Goal: Task Accomplishment & Management: Complete application form

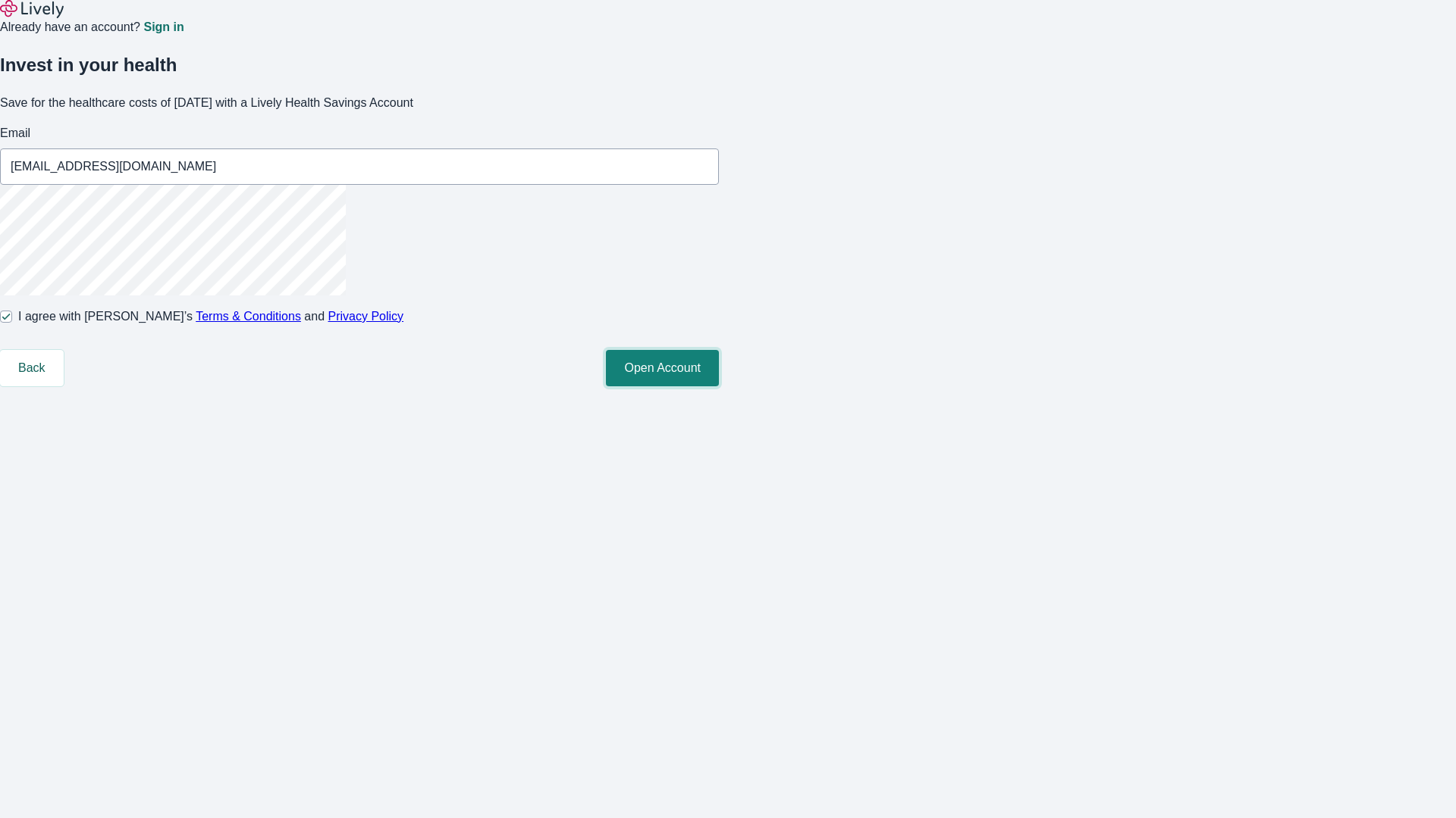
click at [719, 386] on button "Open Account" at bounding box center [663, 367] width 113 height 36
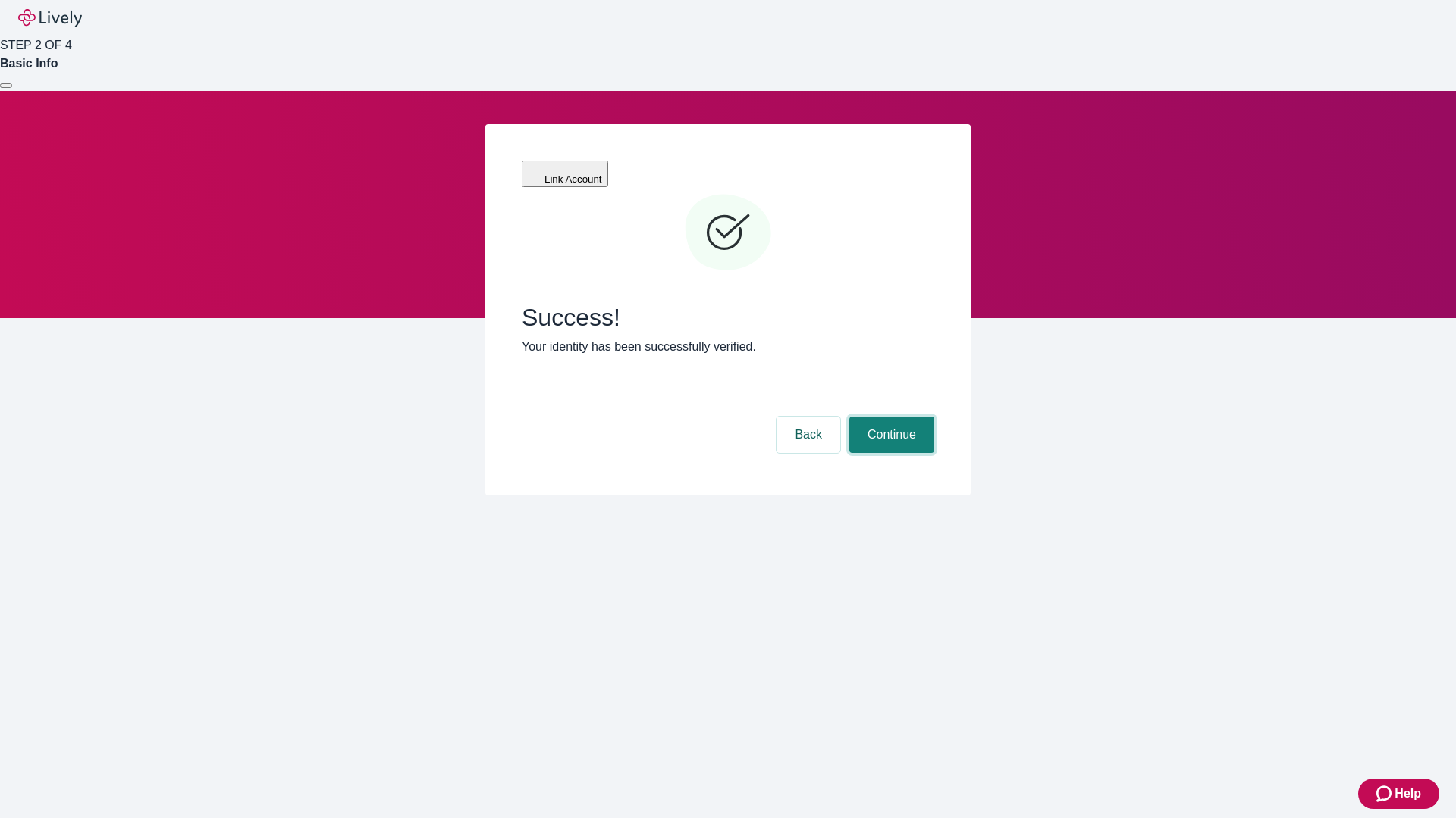
click at [890, 416] on button "Continue" at bounding box center [891, 434] width 85 height 36
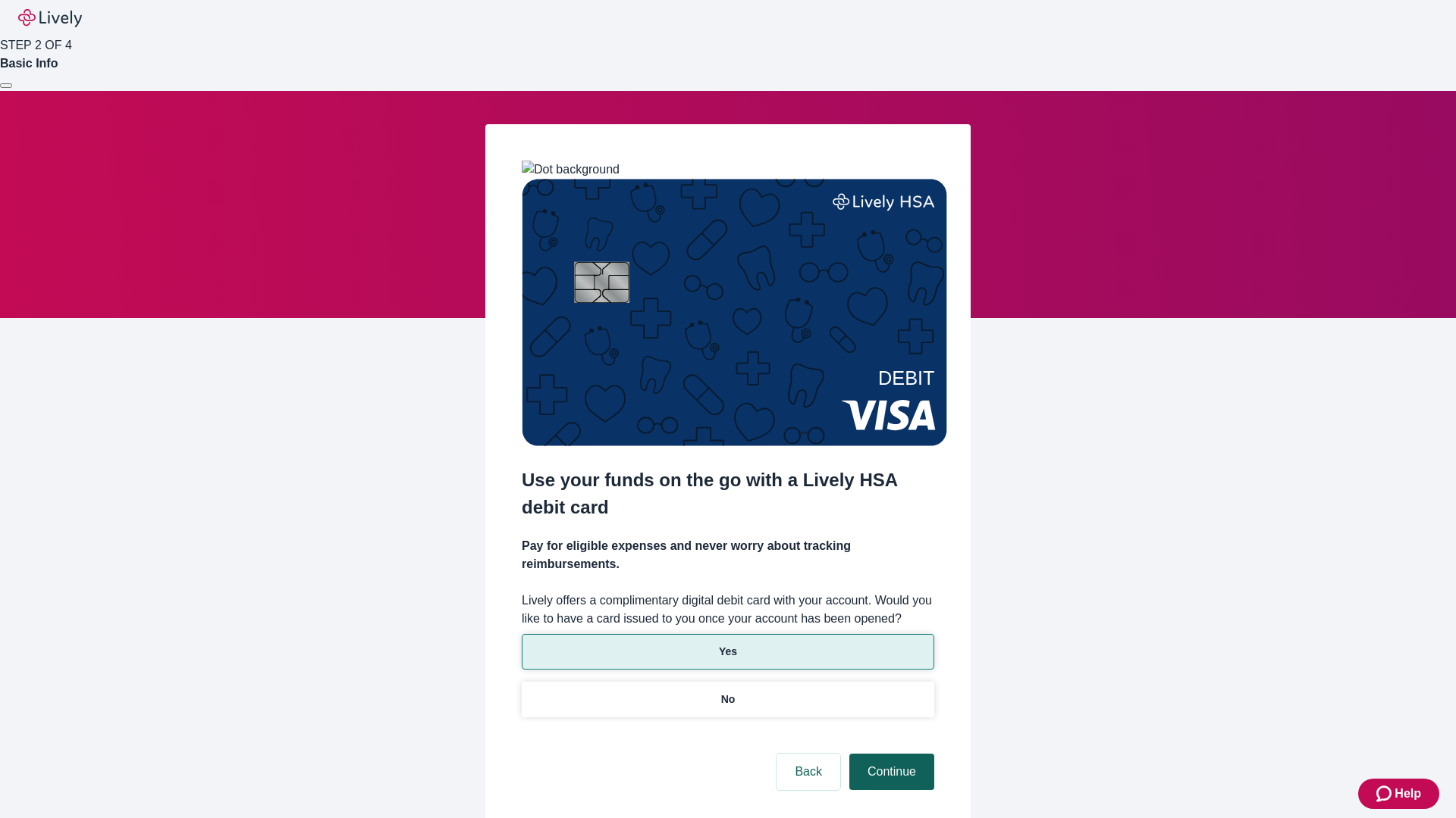
click at [728, 644] on p "Yes" at bounding box center [728, 652] width 19 height 16
click at [890, 754] on button "Continue" at bounding box center [891, 772] width 85 height 36
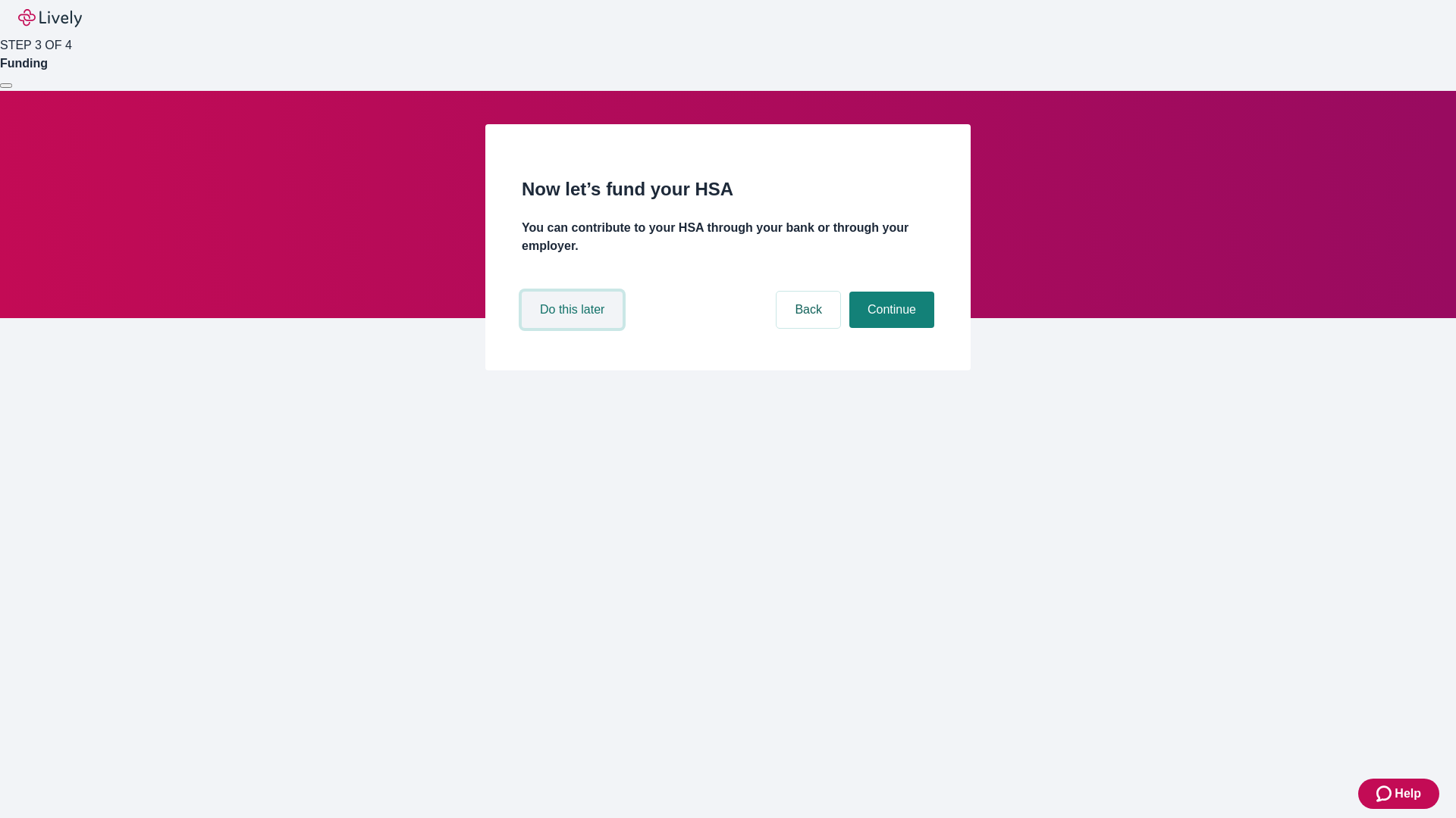
click at [574, 328] on button "Do this later" at bounding box center [571, 310] width 101 height 36
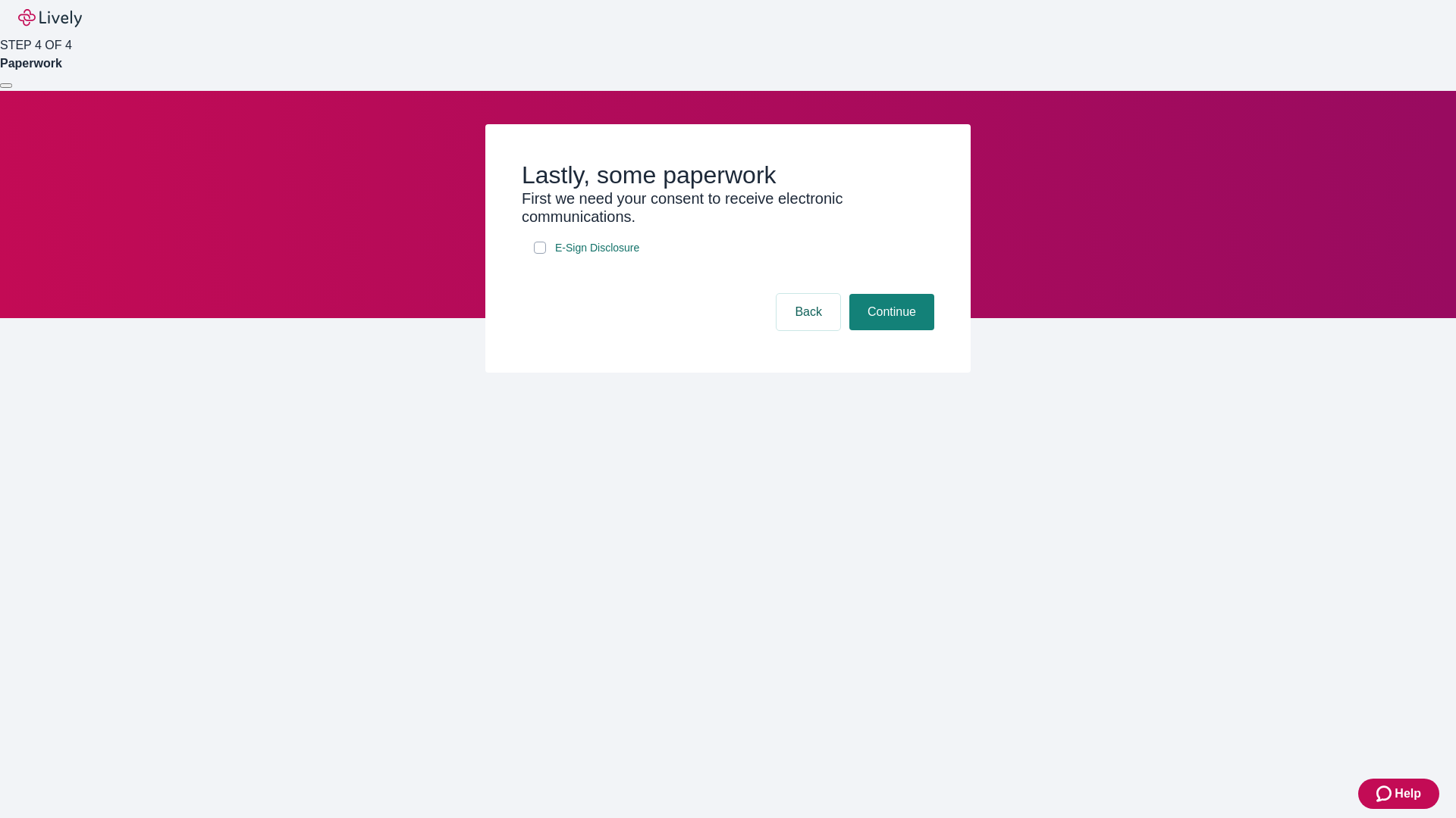
click at [540, 254] on input "E-Sign Disclosure" at bounding box center [540, 247] width 12 height 12
checkbox input "true"
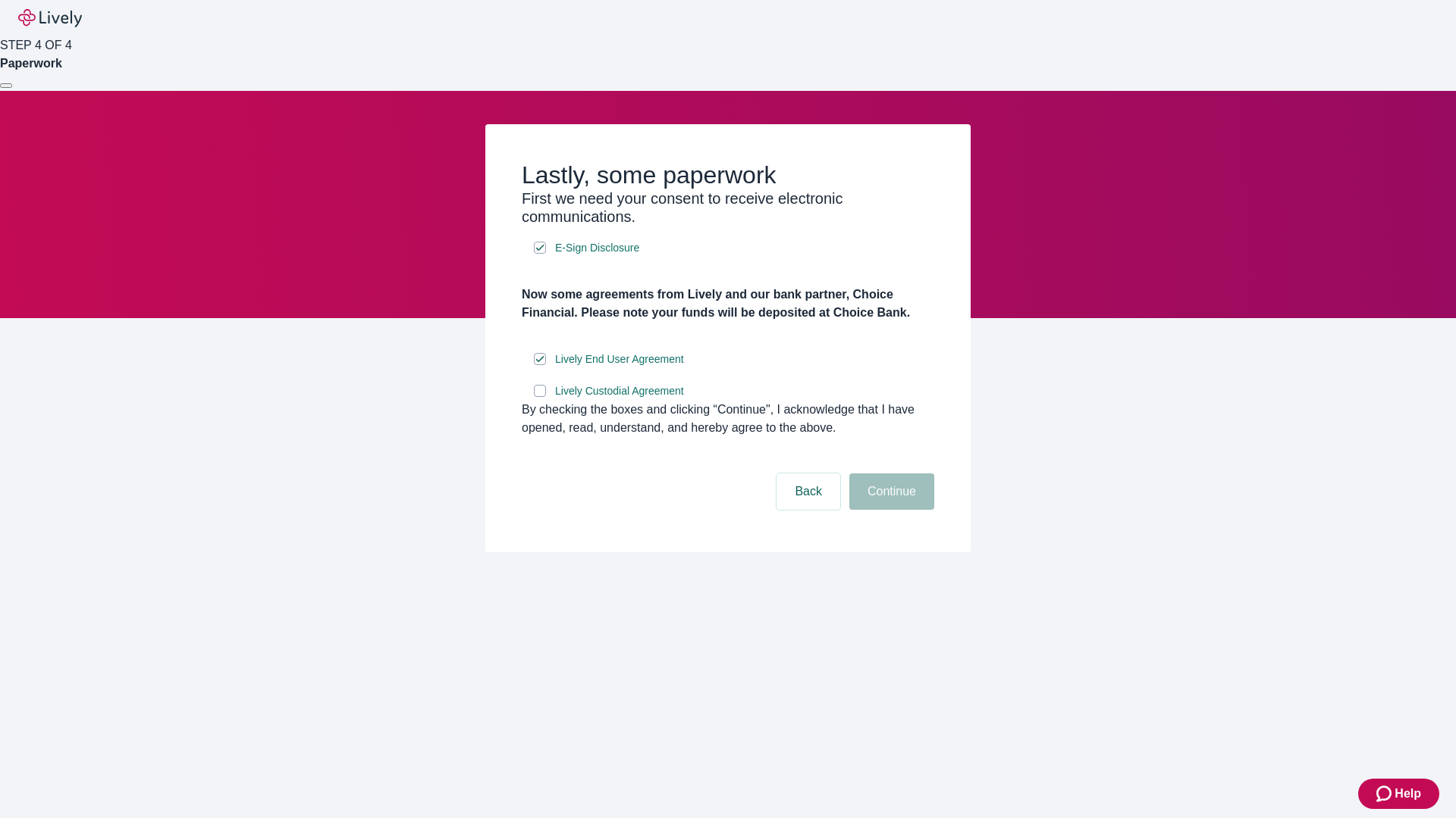
click at [540, 397] on input "Lively Custodial Agreement" at bounding box center [540, 391] width 12 height 12
checkbox input "true"
click at [890, 510] on button "Continue" at bounding box center [891, 492] width 85 height 36
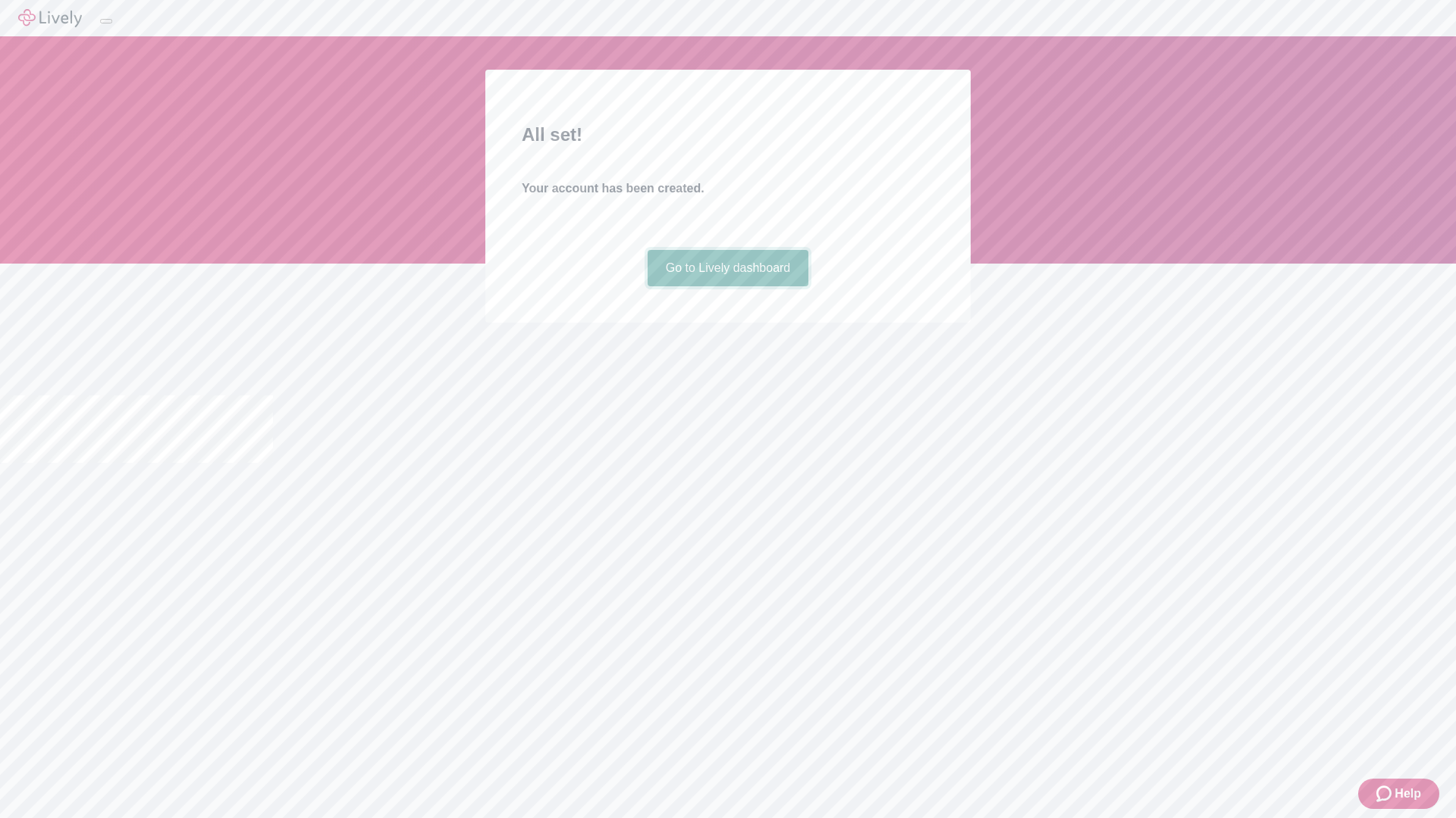
click at [728, 286] on link "Go to Lively dashboard" at bounding box center [728, 268] width 161 height 36
